Goal: Task Accomplishment & Management: Manage account settings

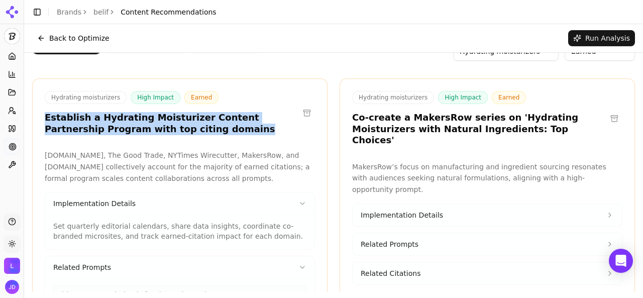
scroll to position [25, 0]
click at [67, 9] on link "Brands" at bounding box center [69, 12] width 25 height 8
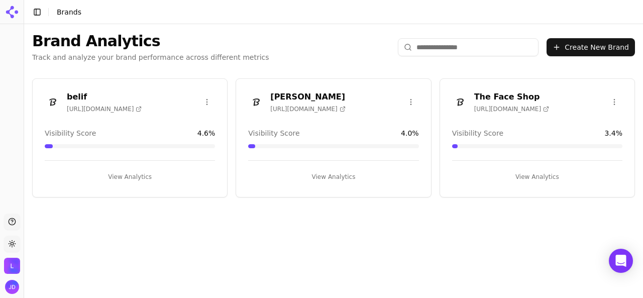
click at [133, 176] on button "View Analytics" at bounding box center [130, 177] width 170 height 16
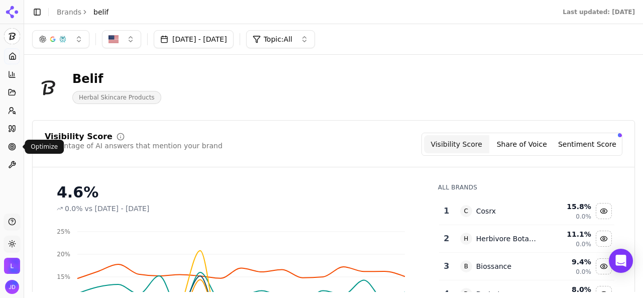
click at [8, 146] on icon at bounding box center [12, 147] width 8 height 8
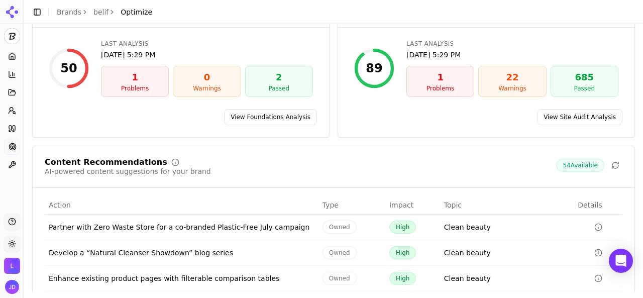
scroll to position [100, 0]
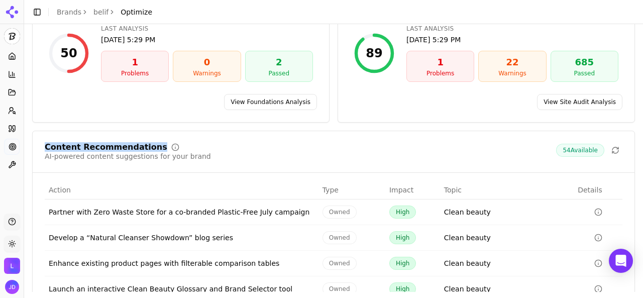
drag, startPoint x: 46, startPoint y: 146, endPoint x: 144, endPoint y: 144, distance: 97.9
click at [144, 144] on div "Content Recommendations" at bounding box center [128, 147] width 166 height 8
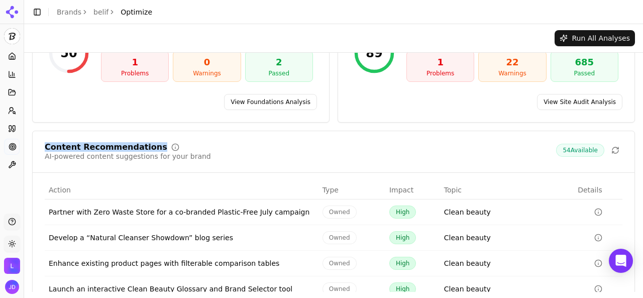
scroll to position [0, 0]
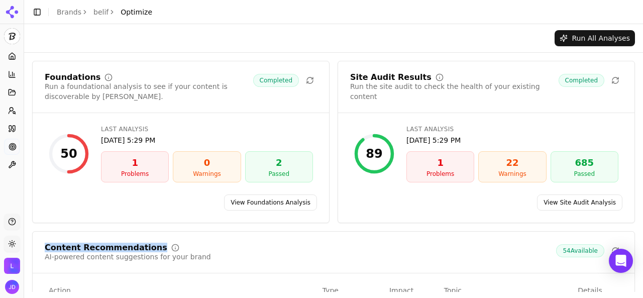
click at [258, 198] on link "View Foundations Analysis" at bounding box center [270, 202] width 93 height 16
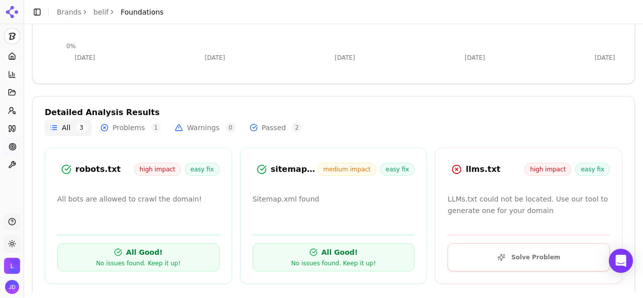
scroll to position [261, 0]
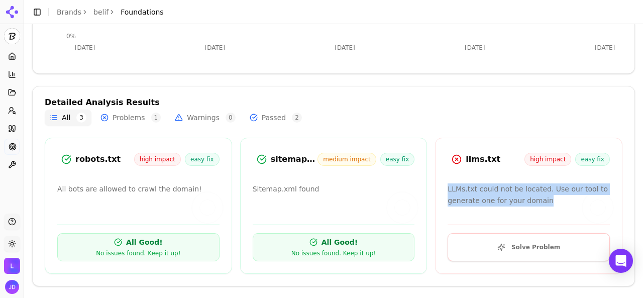
drag, startPoint x: 442, startPoint y: 189, endPoint x: 547, endPoint y: 202, distance: 106.3
click at [547, 202] on p "LLMs.txt could not be located. Use our tool to generate one for your domain" at bounding box center [528, 194] width 162 height 23
click at [528, 246] on button "Solve Problem" at bounding box center [528, 247] width 162 height 28
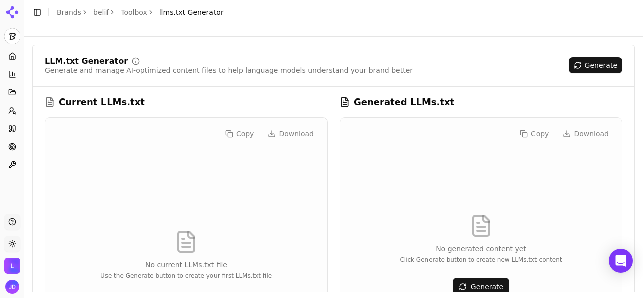
click at [71, 15] on link "Brands" at bounding box center [69, 12] width 25 height 8
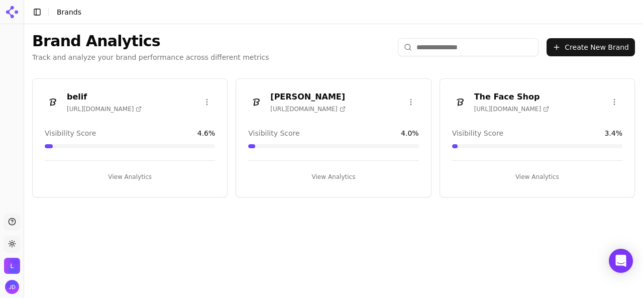
click at [348, 169] on button "View Analytics" at bounding box center [333, 177] width 170 height 16
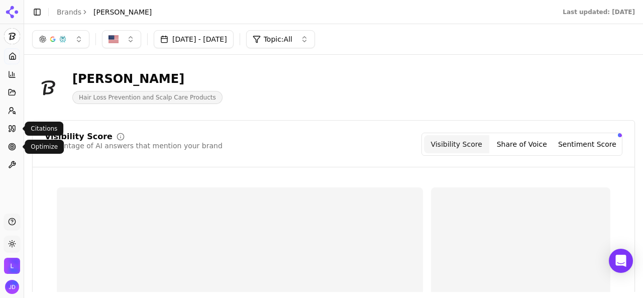
click at [15, 151] on link "Optimize" at bounding box center [12, 147] width 16 height 16
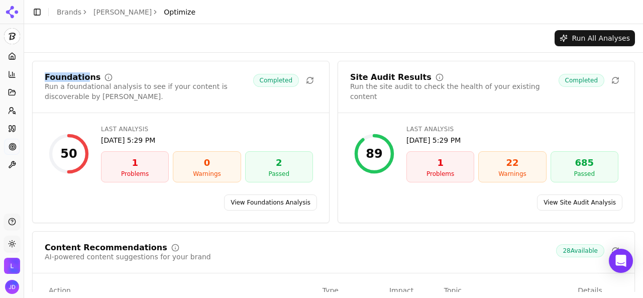
drag, startPoint x: 45, startPoint y: 76, endPoint x: 83, endPoint y: 76, distance: 38.2
click at [83, 76] on div "Foundations" at bounding box center [73, 77] width 56 height 8
click at [260, 202] on link "View Foundations Analysis" at bounding box center [270, 202] width 93 height 16
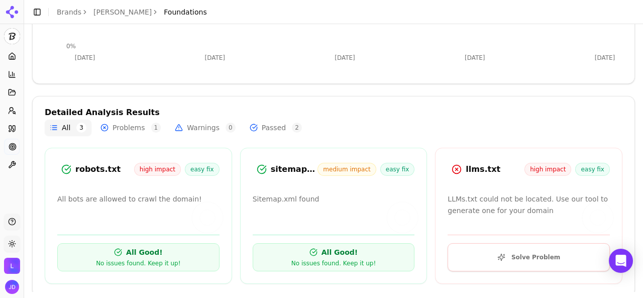
scroll to position [261, 0]
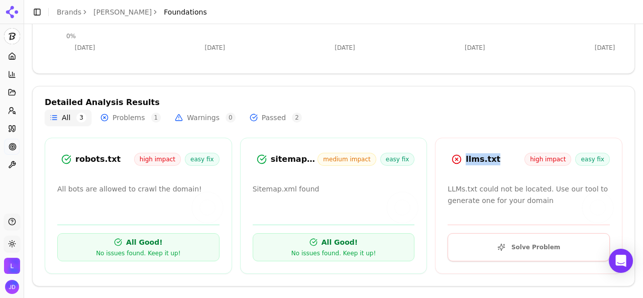
drag, startPoint x: 457, startPoint y: 159, endPoint x: 486, endPoint y: 160, distance: 28.6
click at [486, 160] on div "llms.txt high impact easy fix" at bounding box center [528, 159] width 162 height 18
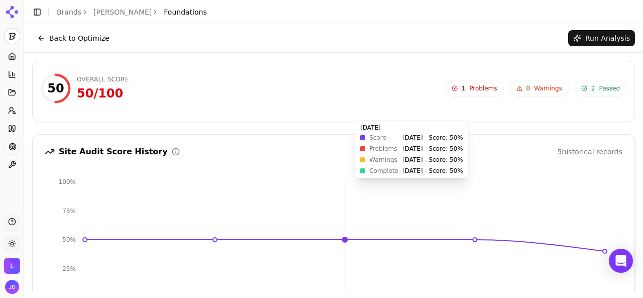
scroll to position [0, 0]
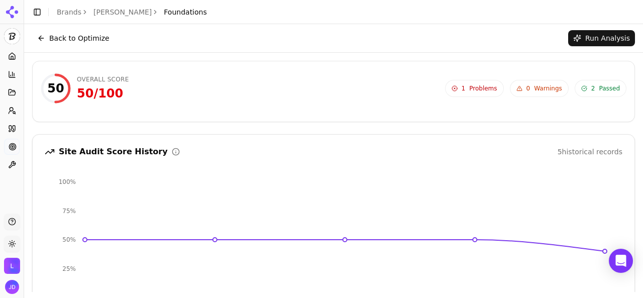
click at [37, 40] on button "Back to Optimize" at bounding box center [73, 38] width 82 height 16
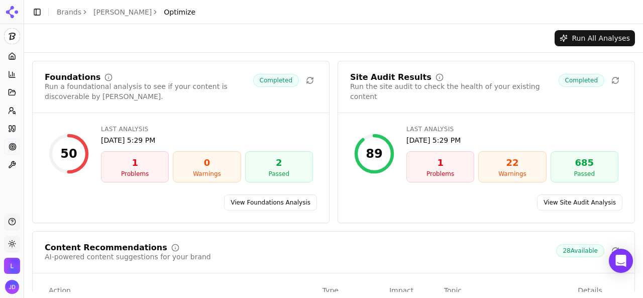
click at [69, 12] on link "Brands" at bounding box center [69, 12] width 25 height 8
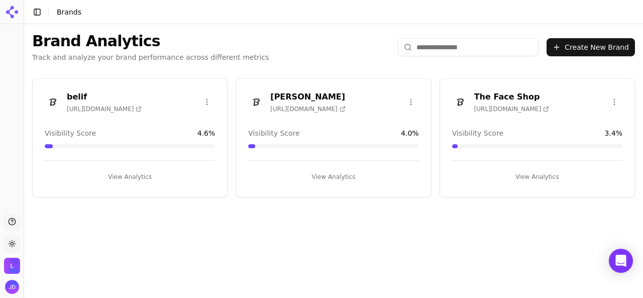
click at [141, 176] on button "View Analytics" at bounding box center [130, 177] width 170 height 16
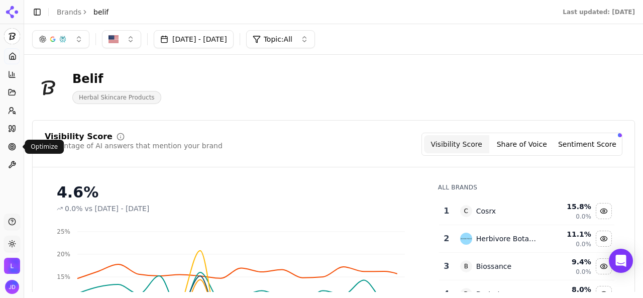
click at [10, 144] on circle at bounding box center [12, 146] width 7 height 7
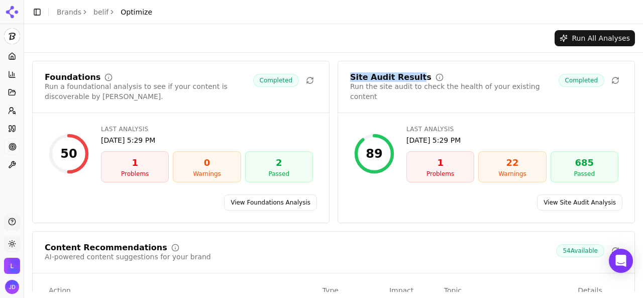
drag, startPoint x: 343, startPoint y: 76, endPoint x: 402, endPoint y: 95, distance: 61.6
click at [408, 81] on div "Site Audit Results Run the site audit to check the health of your existing cont…" at bounding box center [486, 93] width 296 height 40
click at [553, 204] on link "View Site Audit Analysis" at bounding box center [579, 202] width 85 height 16
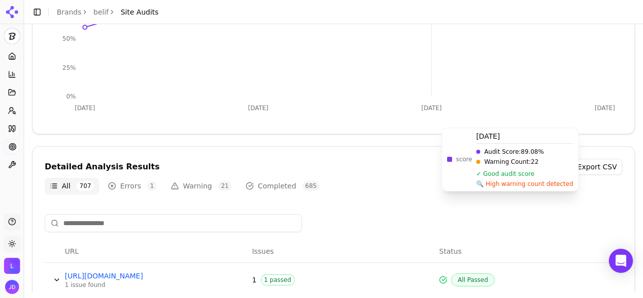
scroll to position [301, 0]
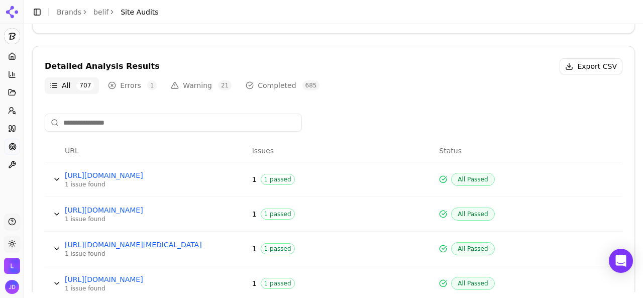
click at [182, 84] on button "Warning 21" at bounding box center [201, 85] width 71 height 16
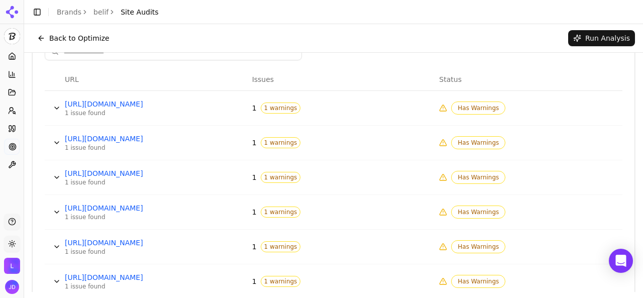
scroll to position [352, 0]
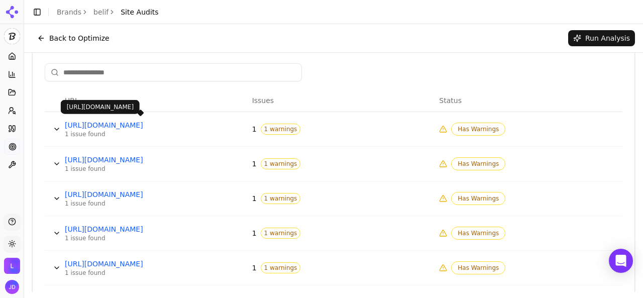
click at [181, 124] on link "[URL][DOMAIN_NAME]" at bounding box center [140, 125] width 151 height 10
click at [56, 126] on button "Data table" at bounding box center [57, 129] width 16 height 16
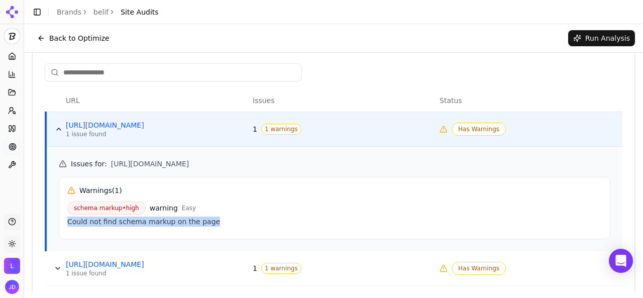
drag, startPoint x: 223, startPoint y: 221, endPoint x: 67, endPoint y: 219, distance: 155.7
click at [67, 219] on div "Could not find schema markup on the page" at bounding box center [334, 221] width 534 height 10
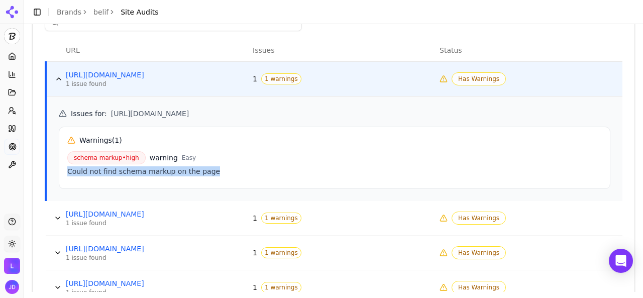
scroll to position [452, 0]
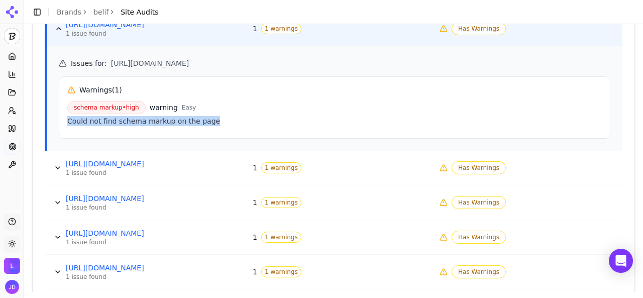
click at [57, 163] on button "Data table" at bounding box center [58, 168] width 16 height 16
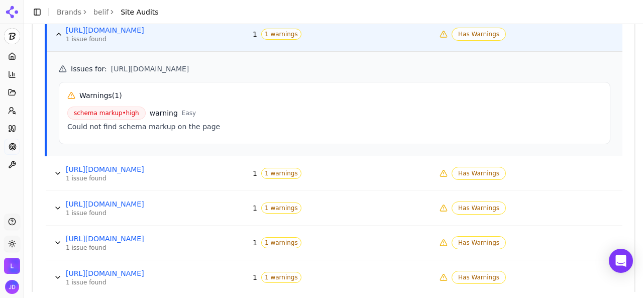
scroll to position [603, 0]
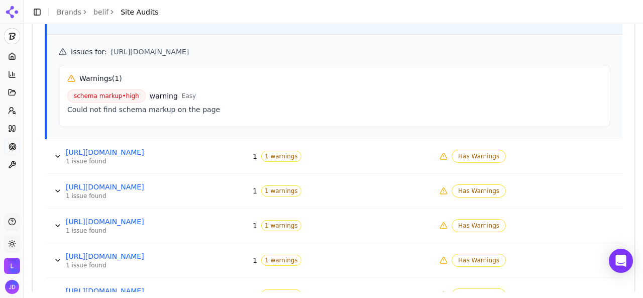
click at [55, 152] on button "Data table" at bounding box center [58, 156] width 16 height 16
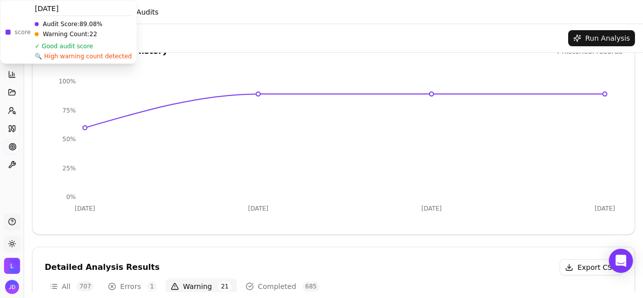
scroll to position [0, 0]
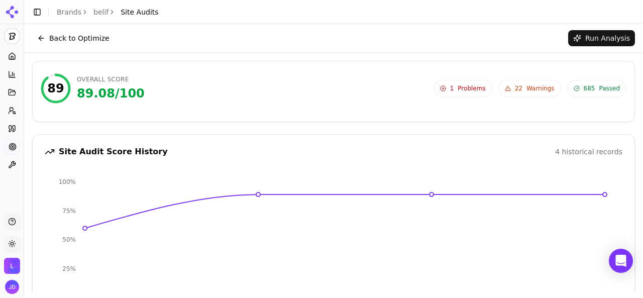
click at [73, 13] on link "Brands" at bounding box center [69, 12] width 25 height 8
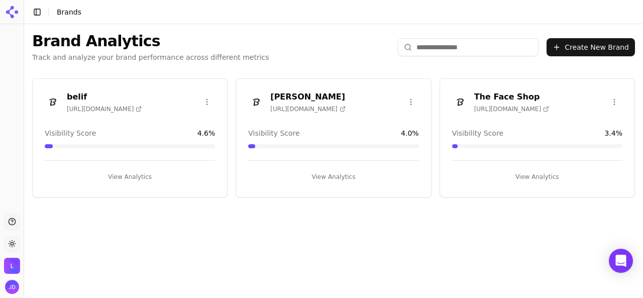
click at [486, 180] on button "View Analytics" at bounding box center [537, 177] width 170 height 16
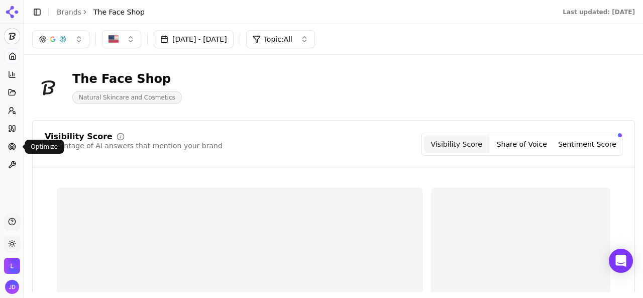
click at [12, 144] on icon at bounding box center [12, 147] width 8 height 8
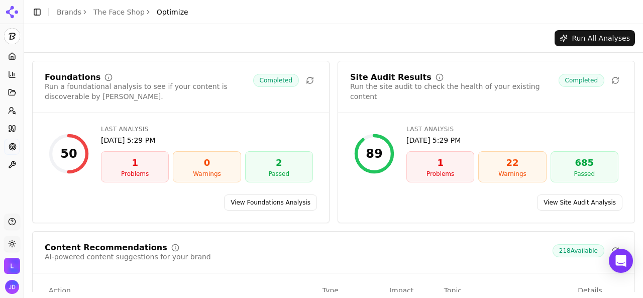
click at [579, 204] on link "View Site Audit Analysis" at bounding box center [579, 202] width 85 height 16
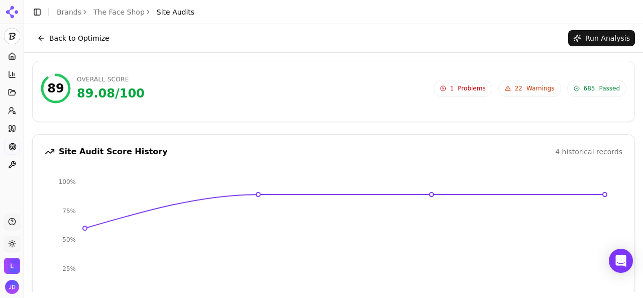
click at [539, 91] on span "Warnings" at bounding box center [540, 88] width 28 height 8
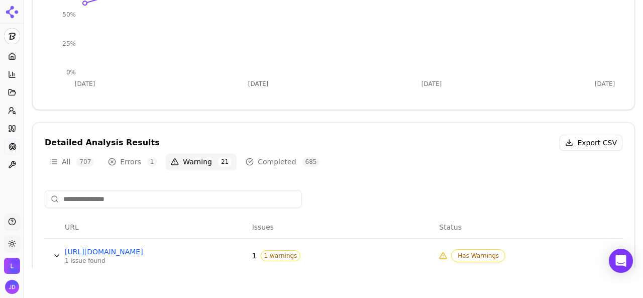
scroll to position [352, 0]
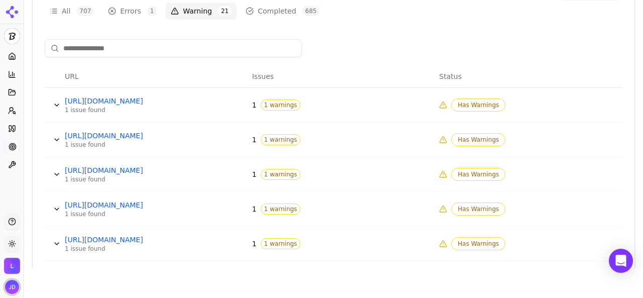
click at [11, 284] on img "Open user button" at bounding box center [12, 287] width 14 height 14
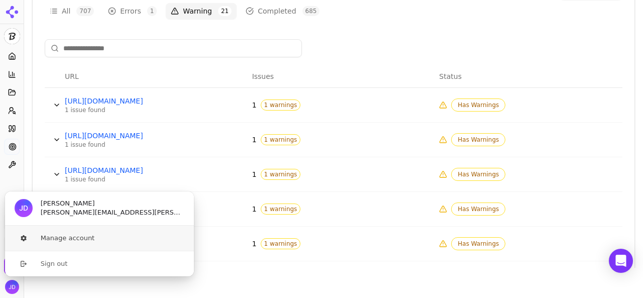
click at [60, 245] on button "Manage account" at bounding box center [100, 237] width 190 height 25
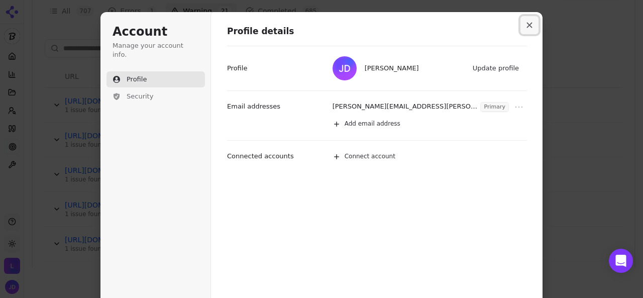
click at [526, 26] on icon "Close modal" at bounding box center [529, 25] width 6 height 6
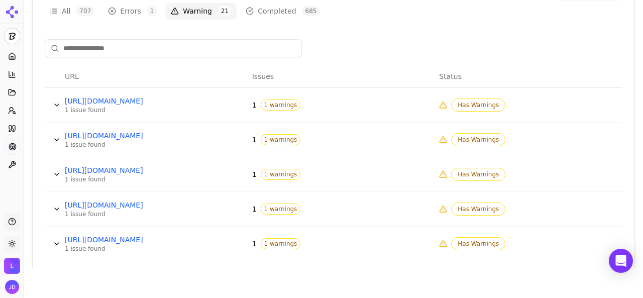
click at [9, 270] on img "Open organization switcher" at bounding box center [12, 266] width 16 height 16
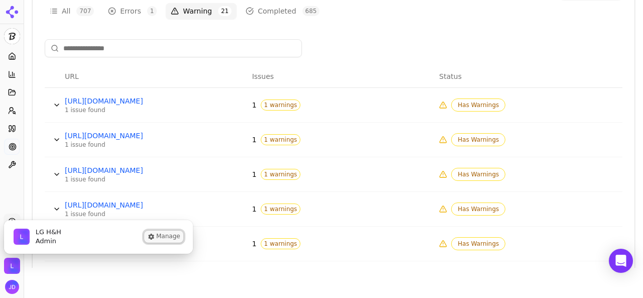
click at [176, 236] on button "Manage" at bounding box center [163, 236] width 39 height 12
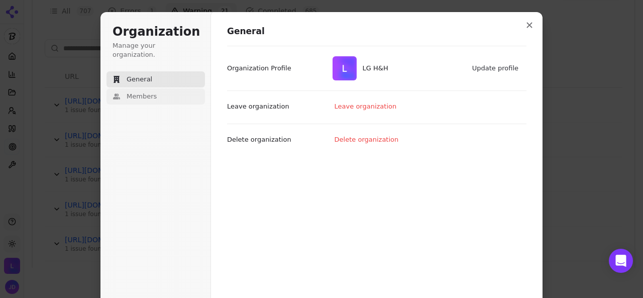
click at [147, 92] on span "Members" at bounding box center [142, 96] width 30 height 9
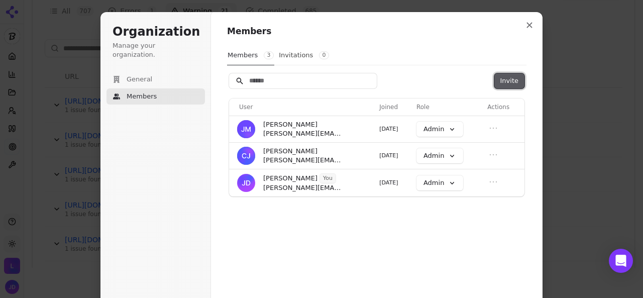
click at [511, 81] on button "Invite" at bounding box center [509, 80] width 30 height 15
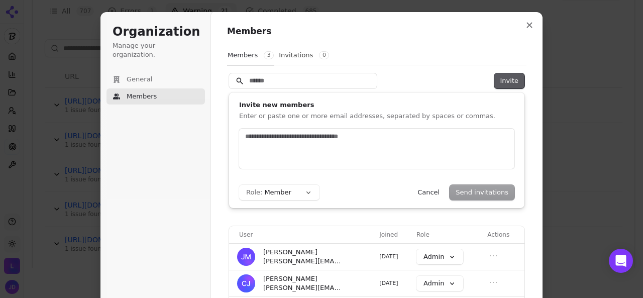
scroll to position [7, 0]
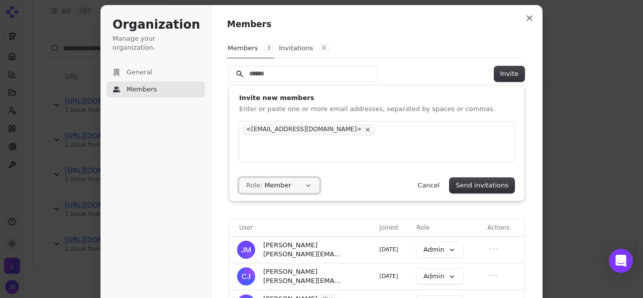
click at [304, 185] on button "Role: Member" at bounding box center [279, 185] width 80 height 15
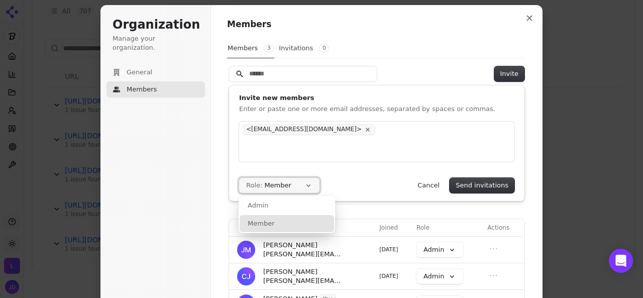
click at [304, 185] on button "Role: Member" at bounding box center [279, 185] width 80 height 15
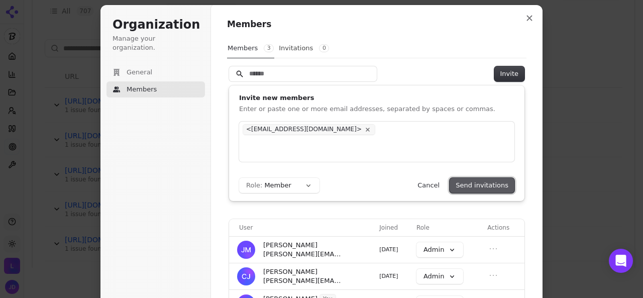
click at [465, 180] on button "Send invitations" at bounding box center [481, 185] width 65 height 15
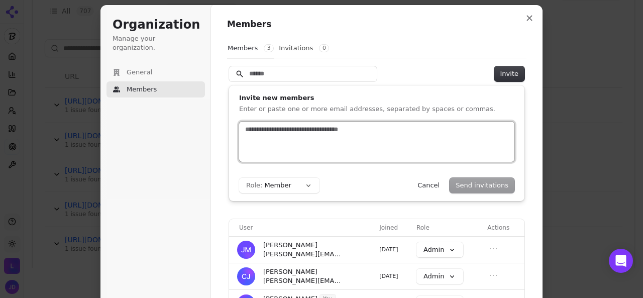
click at [313, 133] on input "text" at bounding box center [376, 130] width 267 height 10
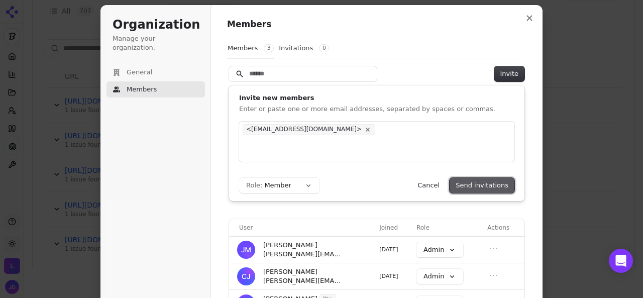
click at [468, 182] on button "Send invitations" at bounding box center [481, 185] width 65 height 15
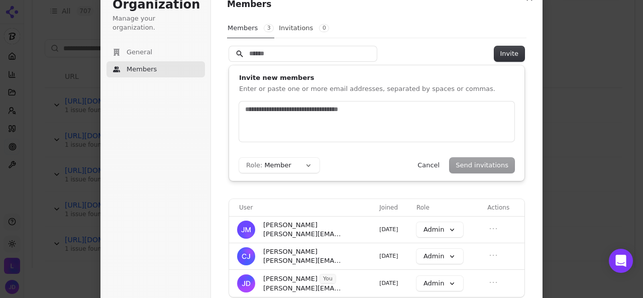
scroll to position [0, 0]
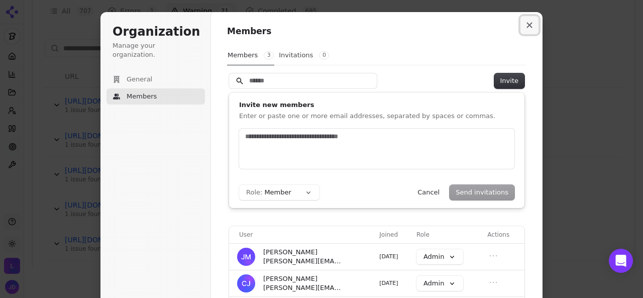
click at [527, 25] on icon "Close modal" at bounding box center [530, 26] width 6 height 6
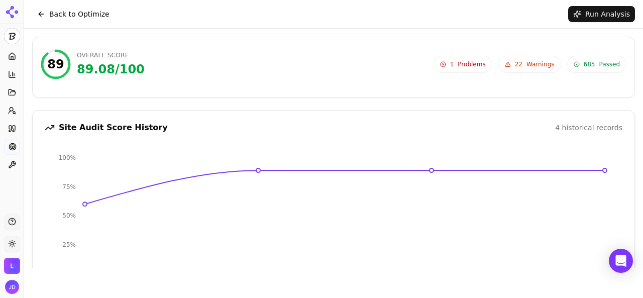
click at [76, 16] on button "Back to Optimize" at bounding box center [73, 14] width 82 height 16
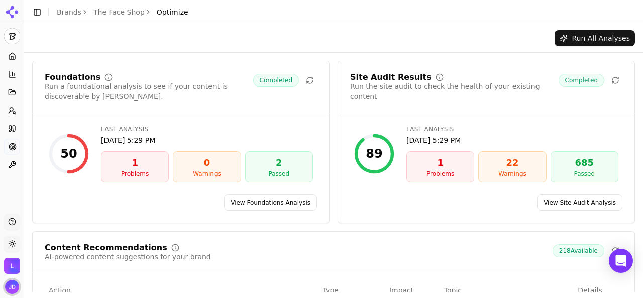
click at [14, 288] on img "Open user button" at bounding box center [12, 287] width 14 height 14
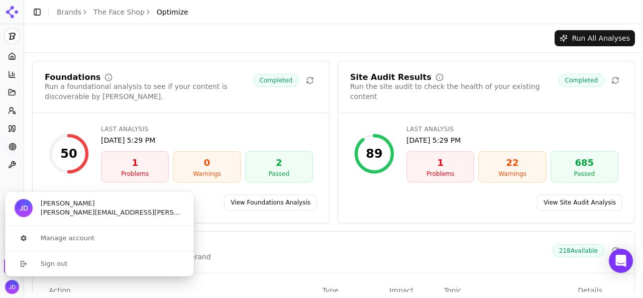
click at [483, 21] on header "Toggle Sidebar Brands The Face Shop Optimize" at bounding box center [333, 12] width 619 height 24
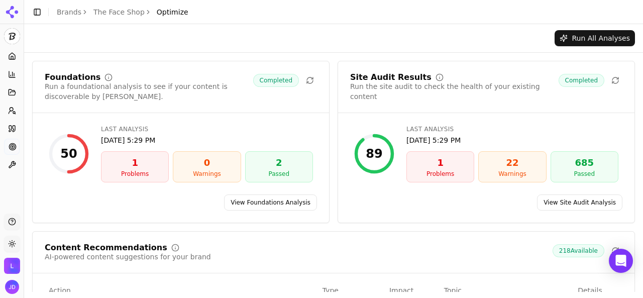
click at [71, 16] on link "Brands" at bounding box center [69, 12] width 25 height 8
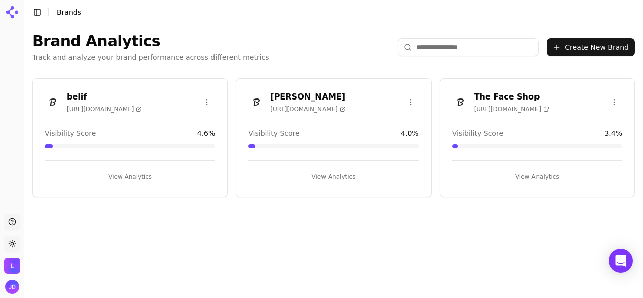
click at [131, 175] on button "View Analytics" at bounding box center [130, 177] width 170 height 16
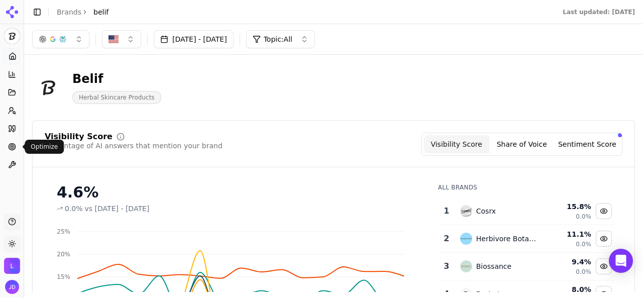
click at [11, 149] on icon at bounding box center [12, 147] width 8 height 8
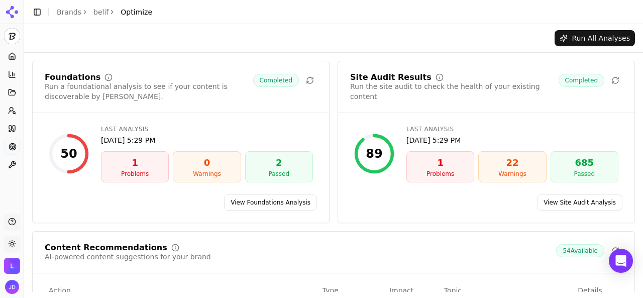
click at [13, 270] on img "Open organization switcher" at bounding box center [12, 266] width 16 height 16
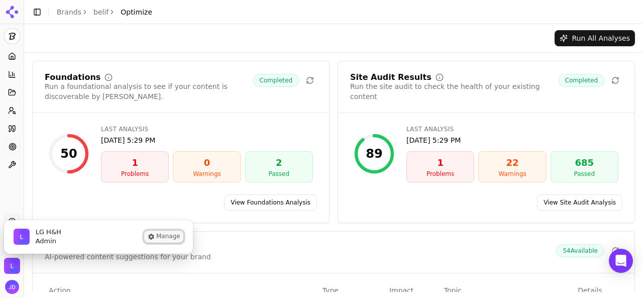
click at [155, 237] on icon "LG H&H is active" at bounding box center [151, 237] width 8 height 8
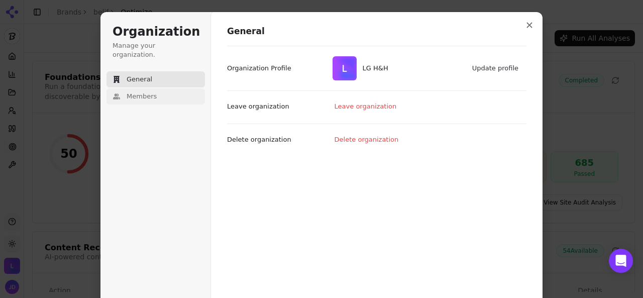
click at [147, 92] on span "Members" at bounding box center [142, 96] width 30 height 9
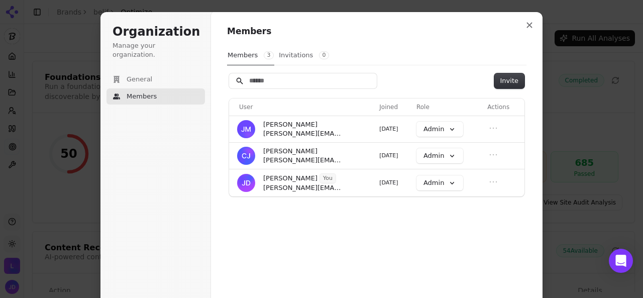
click at [297, 54] on button "Invitations 0" at bounding box center [303, 55] width 51 height 19
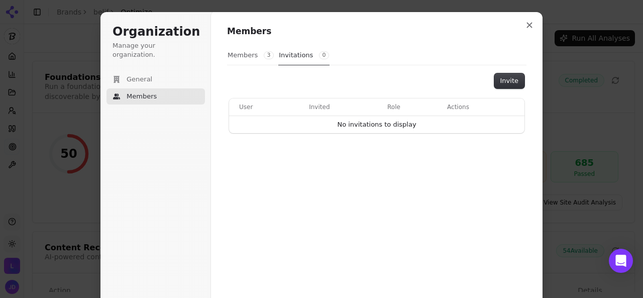
click at [244, 56] on button "Members 3" at bounding box center [250, 55] width 47 height 19
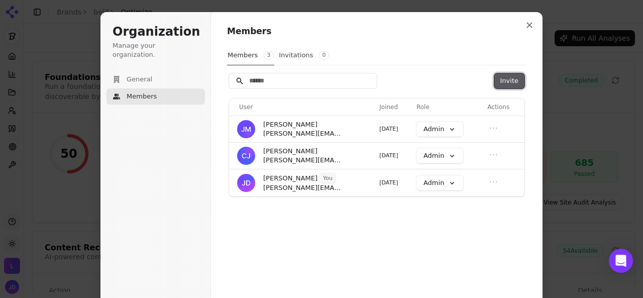
click at [506, 81] on button "Invite" at bounding box center [509, 80] width 30 height 15
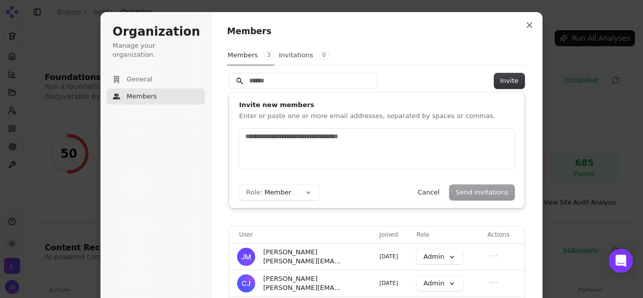
scroll to position [7, 0]
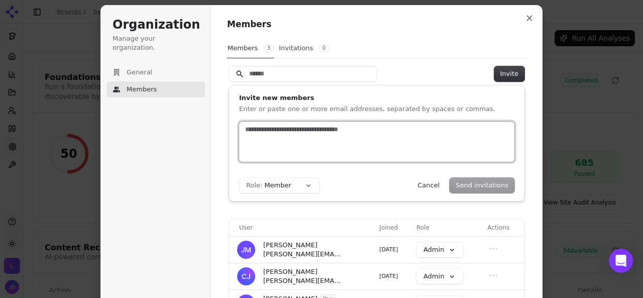
click at [377, 131] on input "text" at bounding box center [376, 130] width 267 height 10
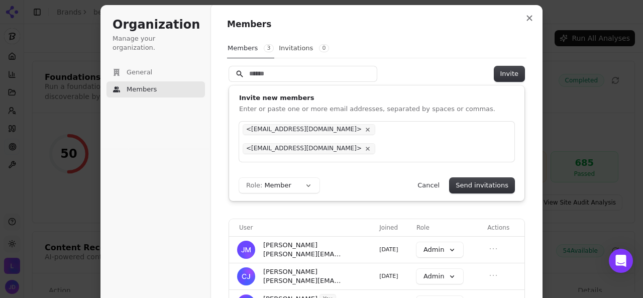
click at [377, 182] on div "Role: Member Send invitations Cancel" at bounding box center [376, 185] width 275 height 15
click at [437, 129] on div "<[EMAIL_ADDRESS][DOMAIN_NAME]> <[EMAIL_ADDRESS][DOMAIN_NAME]>" at bounding box center [376, 142] width 275 height 40
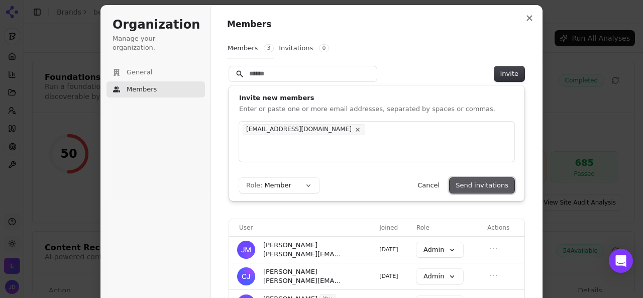
click at [490, 187] on button "Send invitations" at bounding box center [481, 185] width 65 height 15
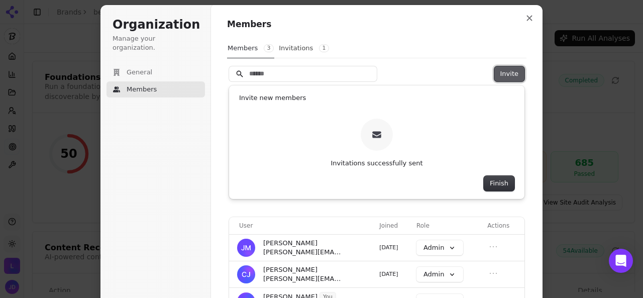
click at [503, 71] on button "Invite" at bounding box center [509, 73] width 30 height 15
click at [494, 185] on button "Finish" at bounding box center [499, 183] width 31 height 15
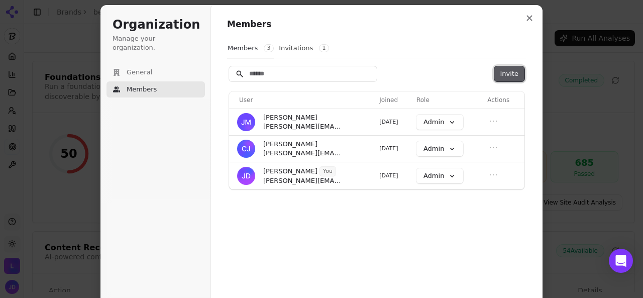
click at [494, 77] on button "Invite" at bounding box center [509, 73] width 30 height 15
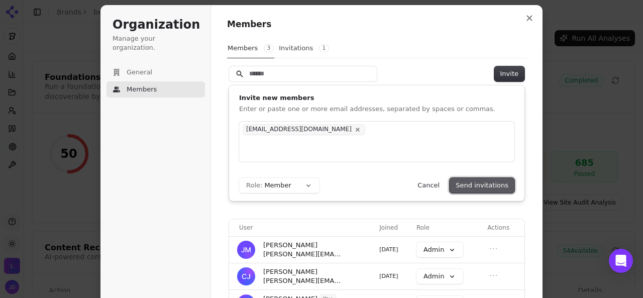
click at [480, 186] on button "Send invitations" at bounding box center [481, 185] width 65 height 15
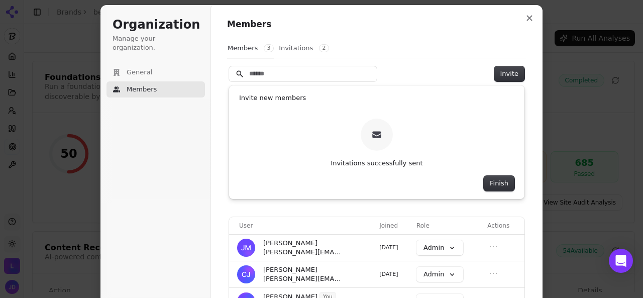
click at [288, 51] on button "Invitations 2" at bounding box center [303, 48] width 51 height 19
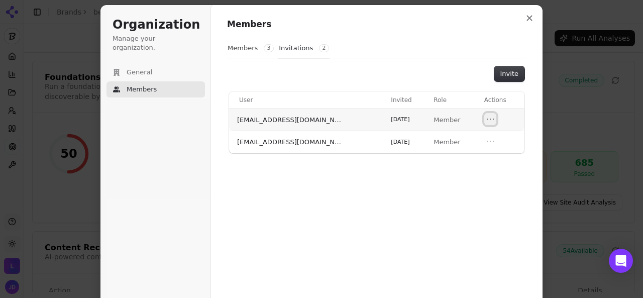
click at [488, 119] on icon "Open menu" at bounding box center [490, 119] width 10 height 10
click at [489, 188] on div "Members Members 3 Invitations 2 Invite User Invited Role Actions [EMAIL_ADDRESS…" at bounding box center [376, 182] width 331 height 355
click at [242, 50] on button "Members 3" at bounding box center [250, 48] width 47 height 19
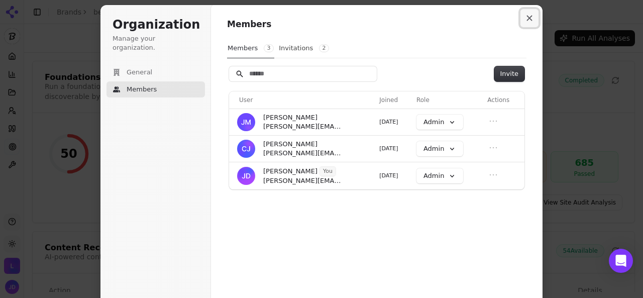
click at [524, 13] on button "Close modal" at bounding box center [529, 18] width 18 height 18
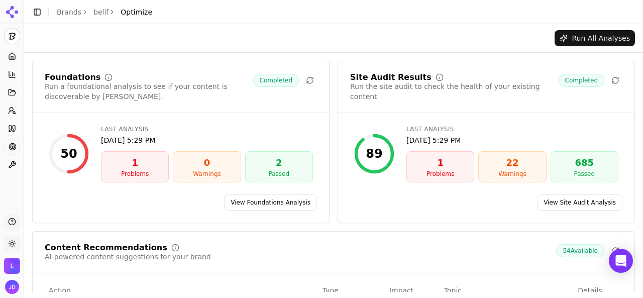
click at [69, 12] on link "Brands" at bounding box center [69, 12] width 25 height 8
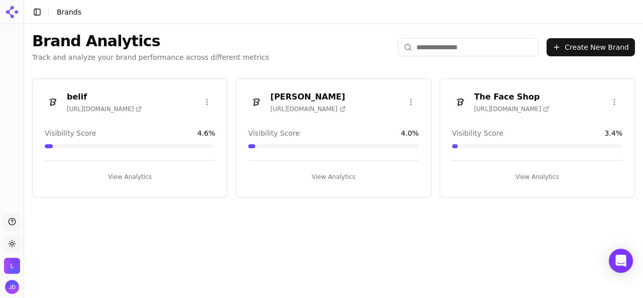
click at [126, 174] on button "View Analytics" at bounding box center [130, 177] width 170 height 16
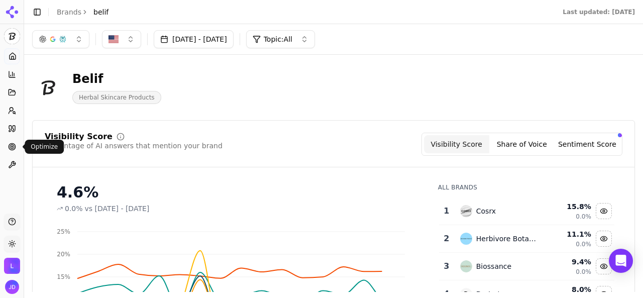
click at [9, 146] on circle at bounding box center [12, 146] width 7 height 7
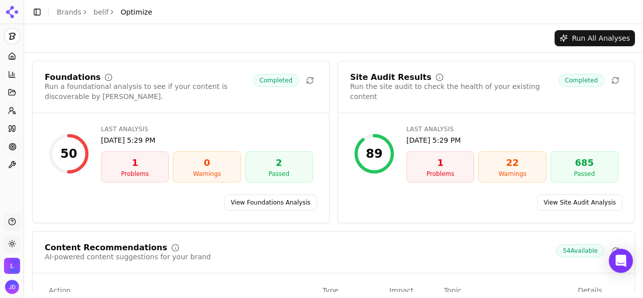
click at [281, 203] on link "View Foundations Analysis" at bounding box center [270, 202] width 93 height 16
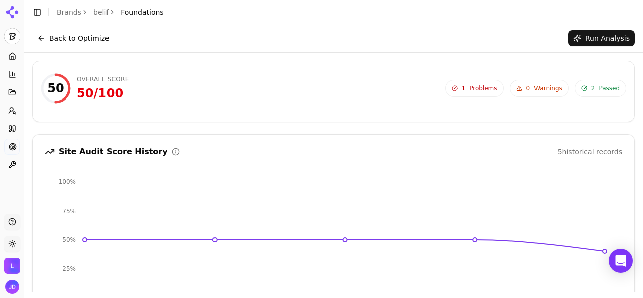
click at [473, 88] on span "Problems" at bounding box center [483, 88] width 28 height 8
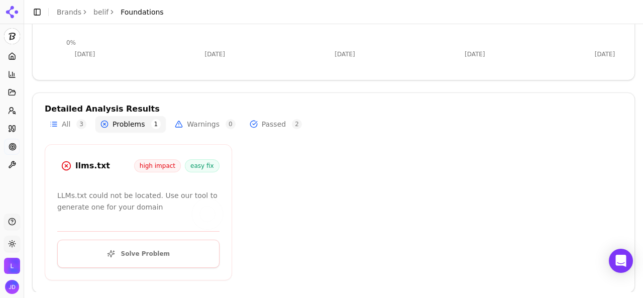
scroll to position [261, 0]
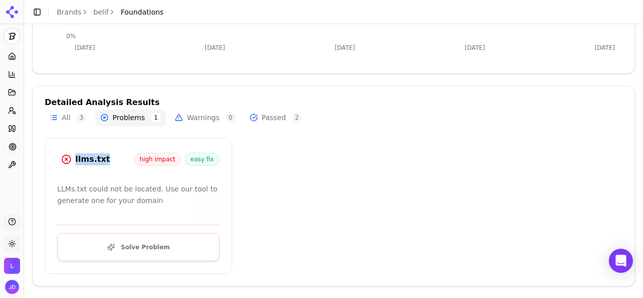
drag, startPoint x: 74, startPoint y: 158, endPoint x: 110, endPoint y: 156, distance: 35.7
click at [110, 156] on div "llms.txt high impact easy fix" at bounding box center [138, 159] width 162 height 18
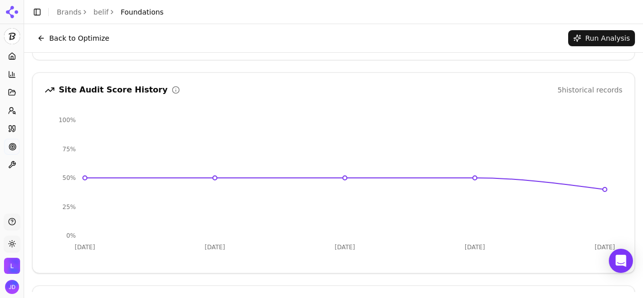
scroll to position [60, 0]
click at [63, 37] on button "Back to Optimize" at bounding box center [73, 38] width 82 height 16
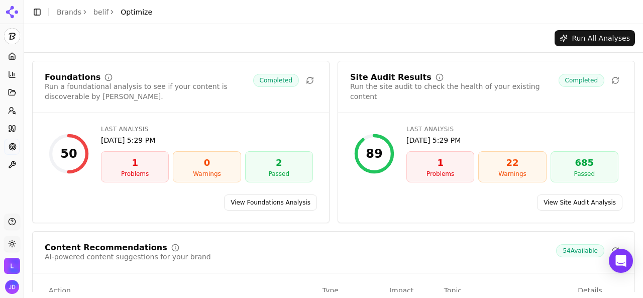
click at [560, 202] on link "View Site Audit Analysis" at bounding box center [579, 202] width 85 height 16
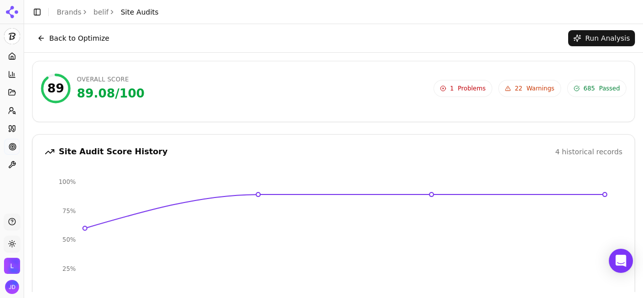
click at [517, 89] on span "22" at bounding box center [519, 88] width 8 height 8
